Goal: Navigation & Orientation: Find specific page/section

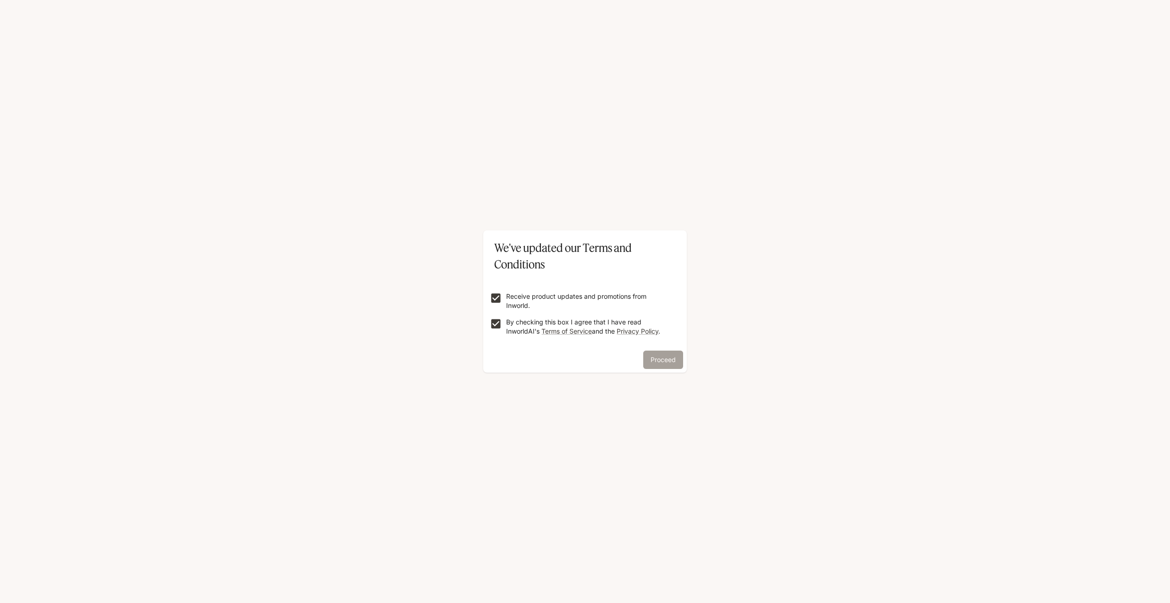
click at [663, 357] on button "Proceed" at bounding box center [663, 359] width 40 height 18
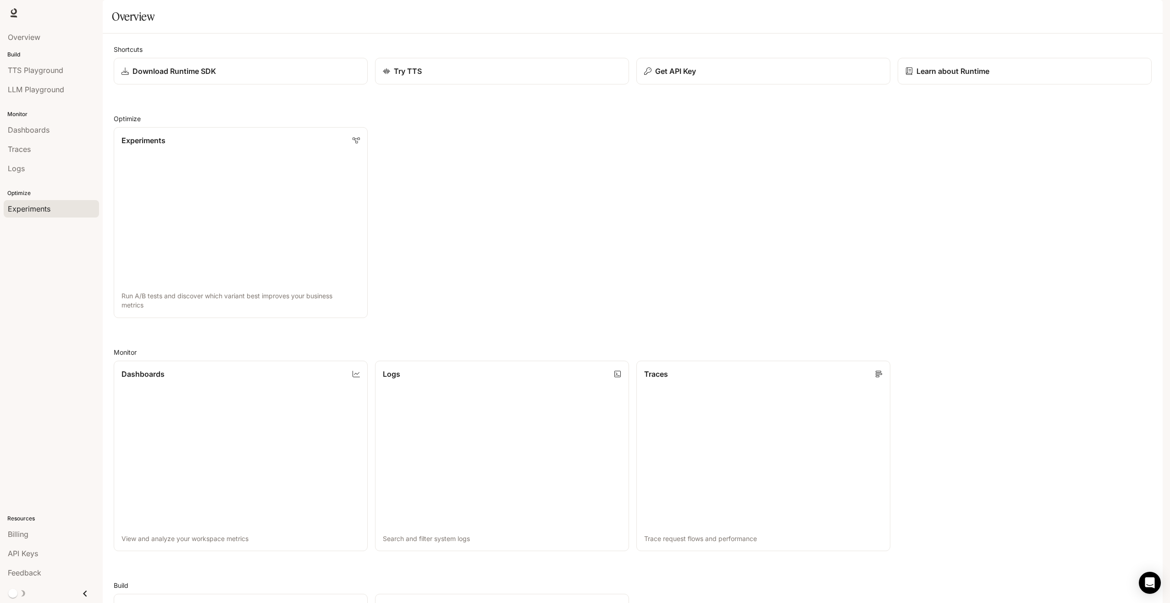
click at [39, 210] on span "Experiments" at bounding box center [29, 208] width 43 height 11
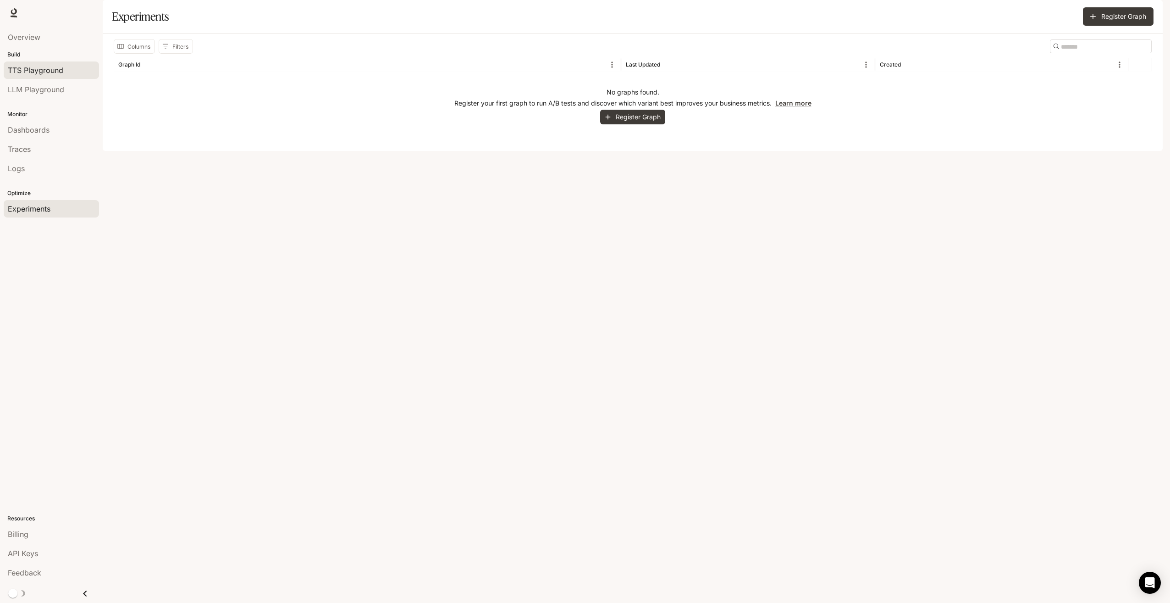
click at [22, 72] on span "TTS Playground" at bounding box center [35, 70] width 55 height 11
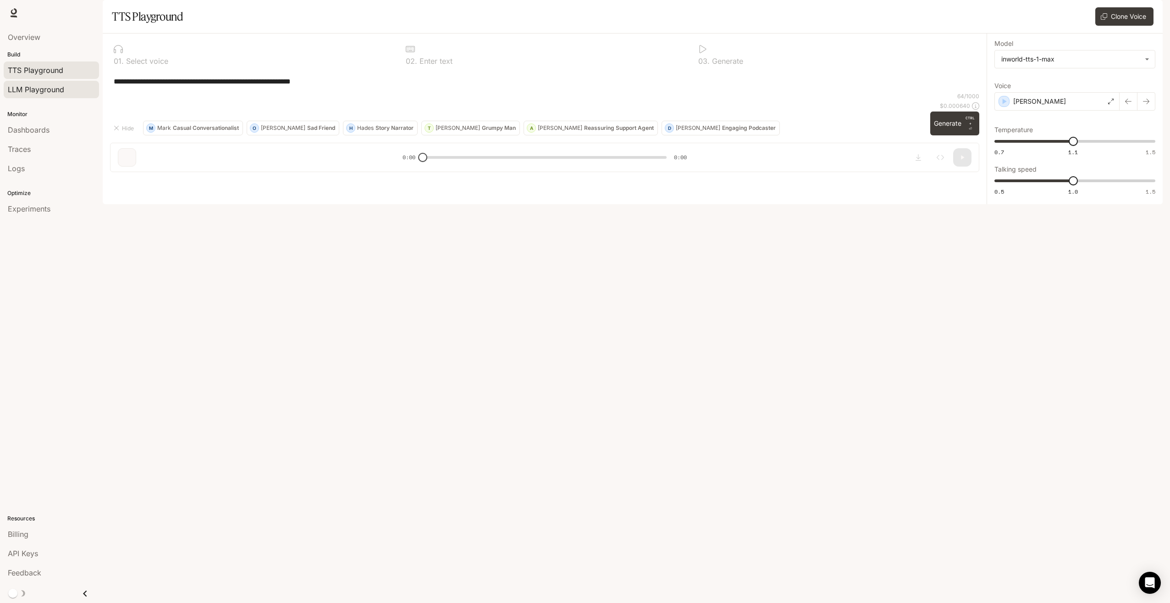
click at [40, 91] on span "LLM Playground" at bounding box center [36, 89] width 56 height 11
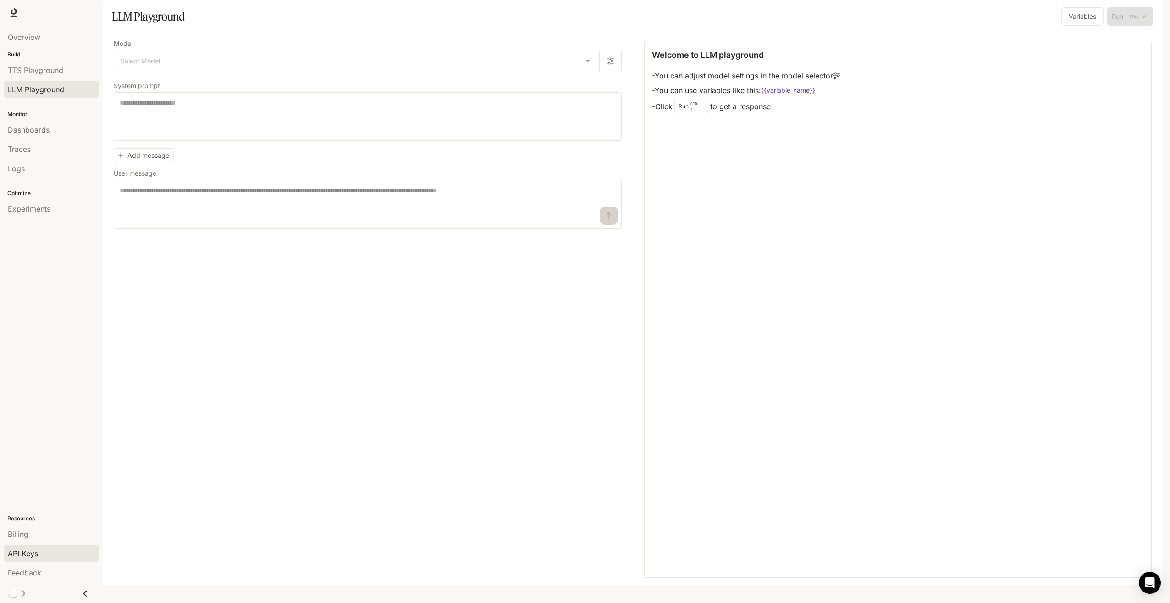
click at [20, 554] on span "API Keys" at bounding box center [23, 553] width 30 height 11
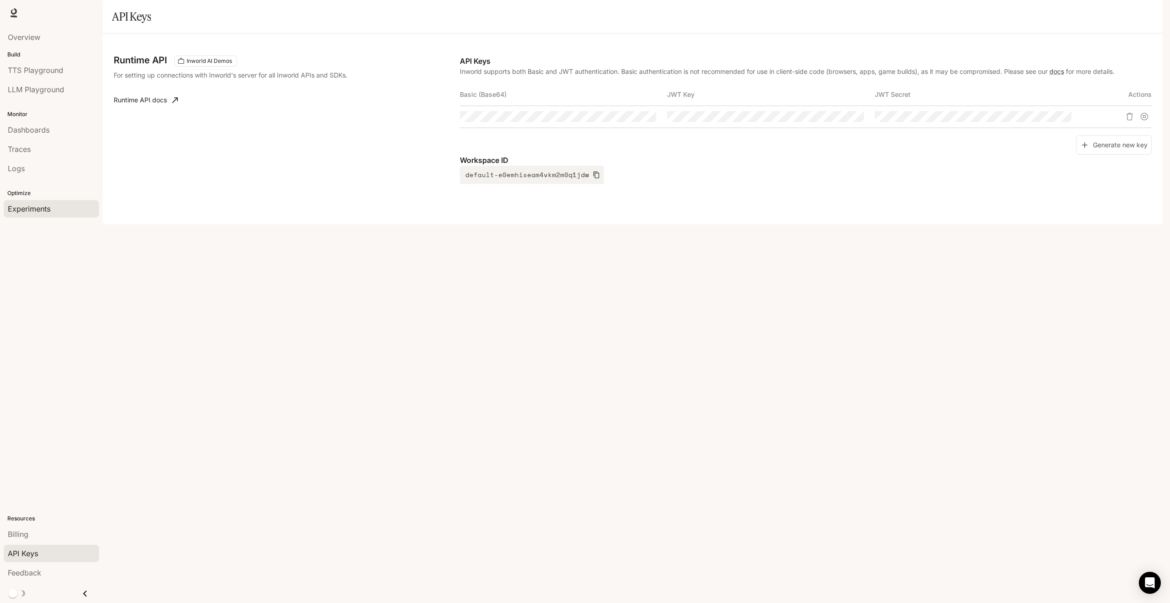
click at [42, 211] on span "Experiments" at bounding box center [29, 208] width 43 height 11
